Goal: Information Seeking & Learning: Learn about a topic

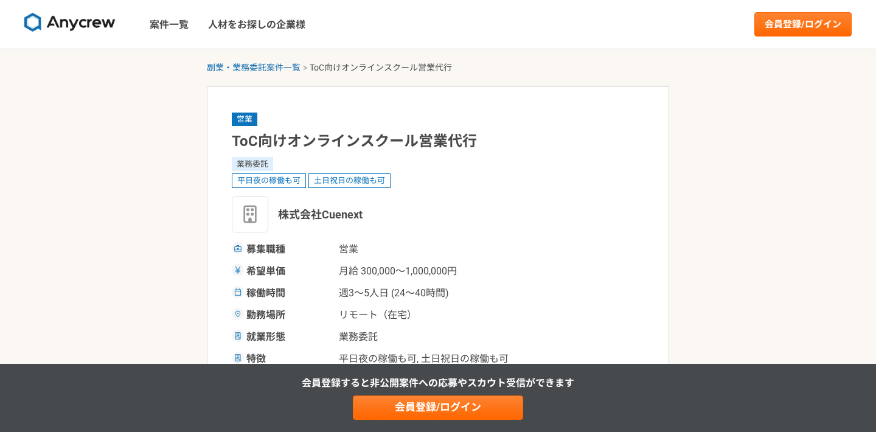
click at [100, 27] on img at bounding box center [69, 22] width 91 height 19
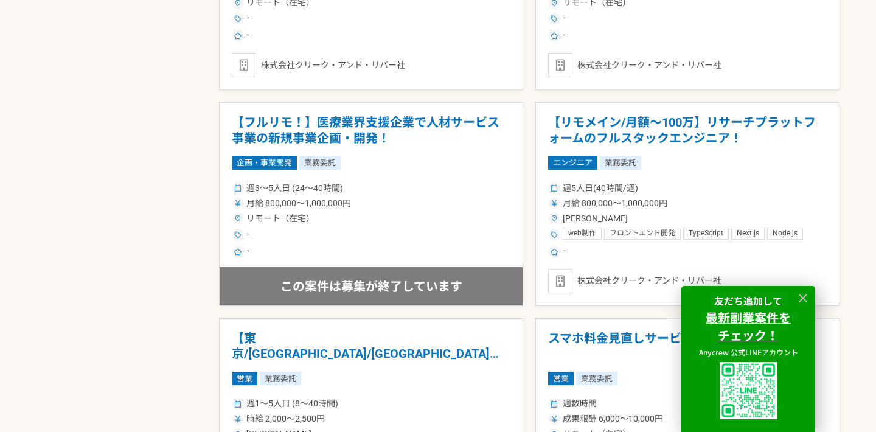
scroll to position [1117, 0]
click at [799, 290] on div at bounding box center [803, 298] width 18 height 18
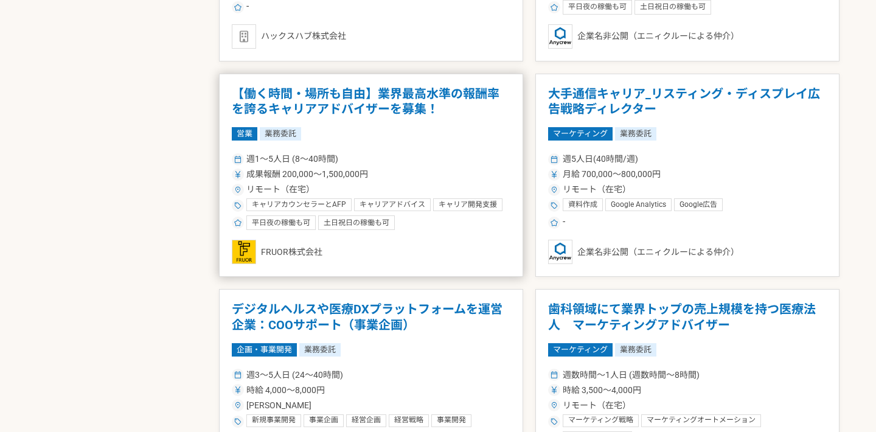
scroll to position [2023, 0]
